Goal: Check status

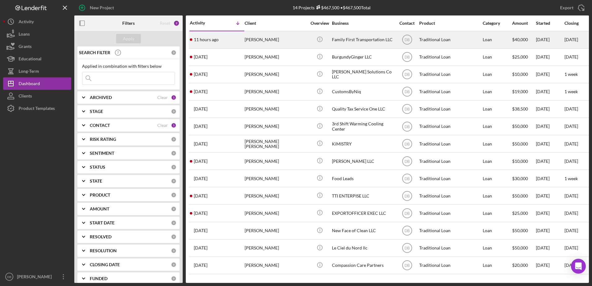
click at [219, 42] on div "11 hours ago [PERSON_NAME]" at bounding box center [217, 40] width 54 height 16
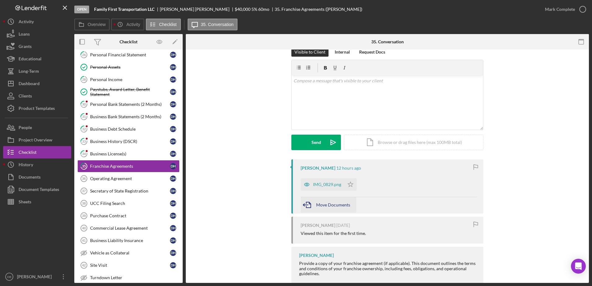
scroll to position [40, 0]
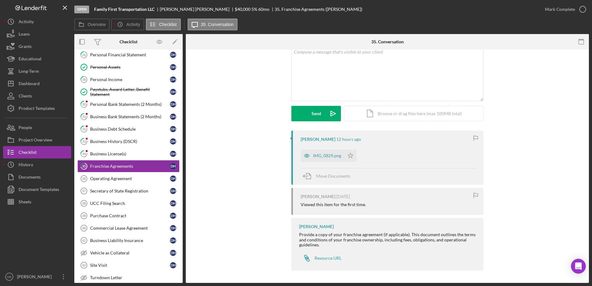
drag, startPoint x: 107, startPoint y: 102, endPoint x: 198, endPoint y: 115, distance: 91.7
click at [107, 102] on div "Personal Bank Statements (2 Months)" at bounding box center [130, 104] width 80 height 5
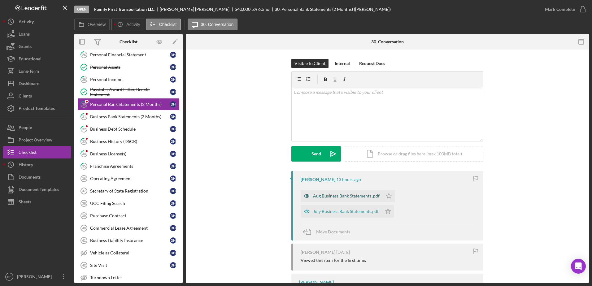
click at [292, 197] on div "Aug Business Bank Statements .pdf" at bounding box center [346, 195] width 67 height 5
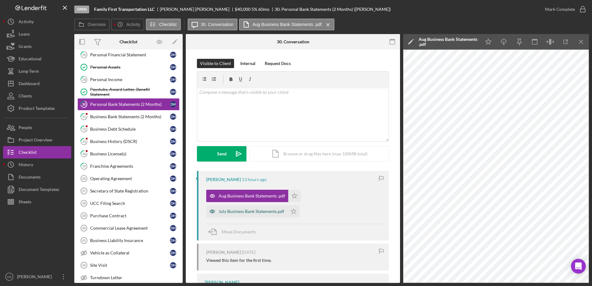
click at [241, 211] on div "July Business Bank Statements.pdf" at bounding box center [252, 211] width 66 height 5
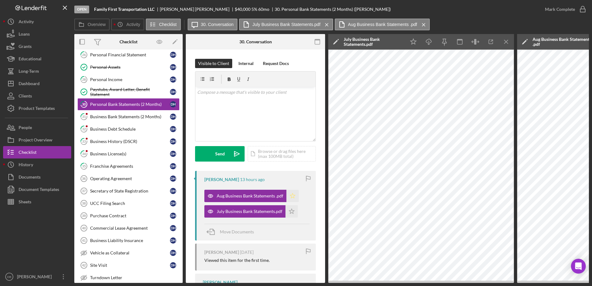
click at [292, 196] on icon "Icon/Star" at bounding box center [292, 196] width 12 height 12
click at [292, 214] on icon "Icon/Star" at bounding box center [291, 211] width 12 height 12
click at [292, 10] on icon "button" at bounding box center [582, 9] width 15 height 15
